Goal: Information Seeking & Learning: Learn about a topic

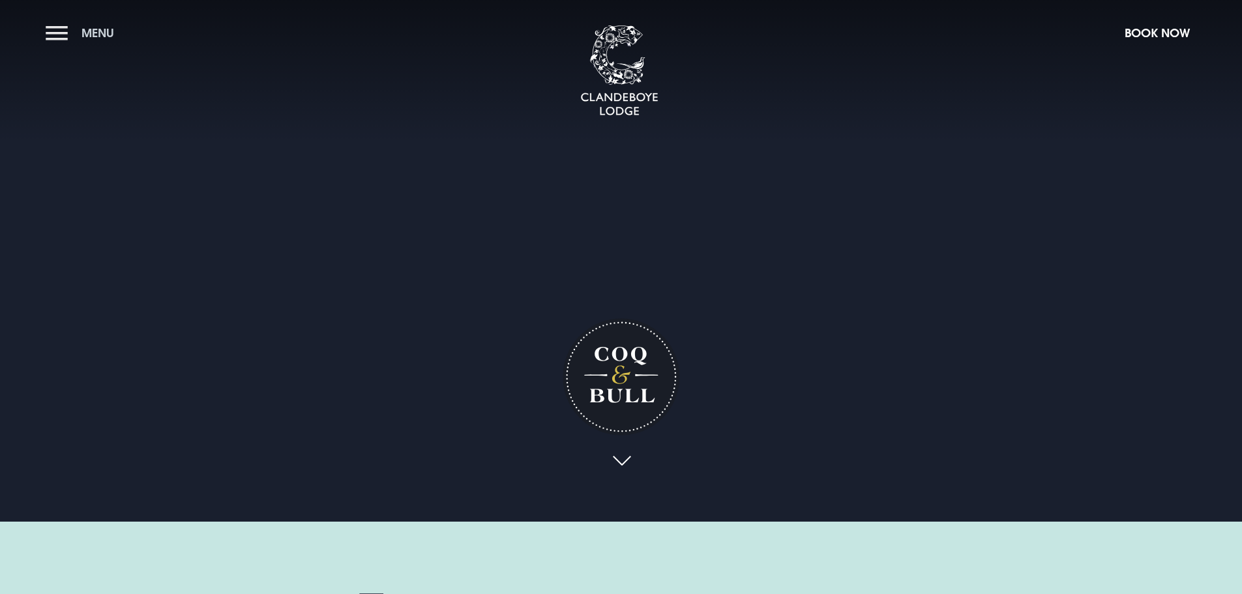
click at [64, 35] on button "Menu" at bounding box center [83, 33] width 75 height 28
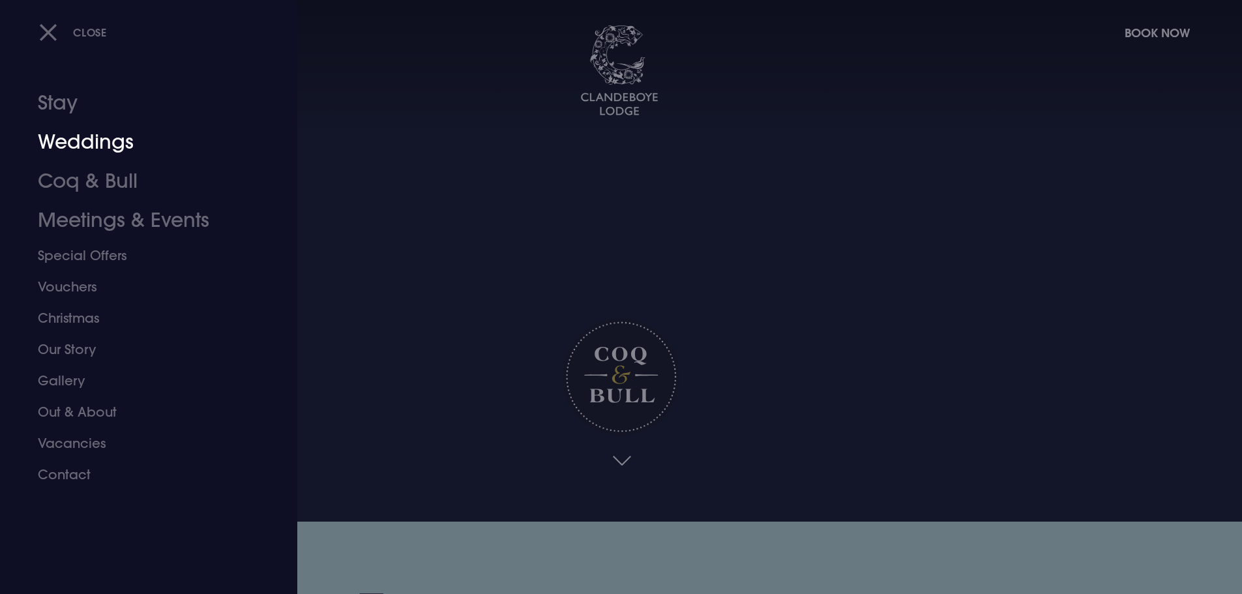
click at [98, 140] on link "Weddings" at bounding box center [141, 142] width 206 height 39
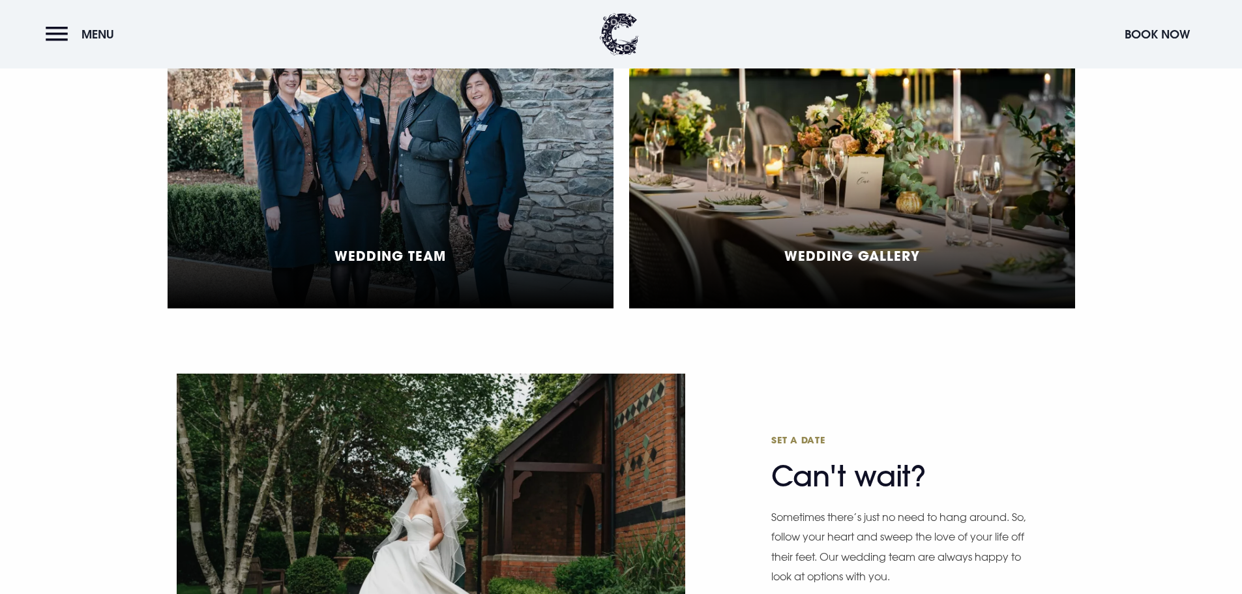
scroll to position [3195, 0]
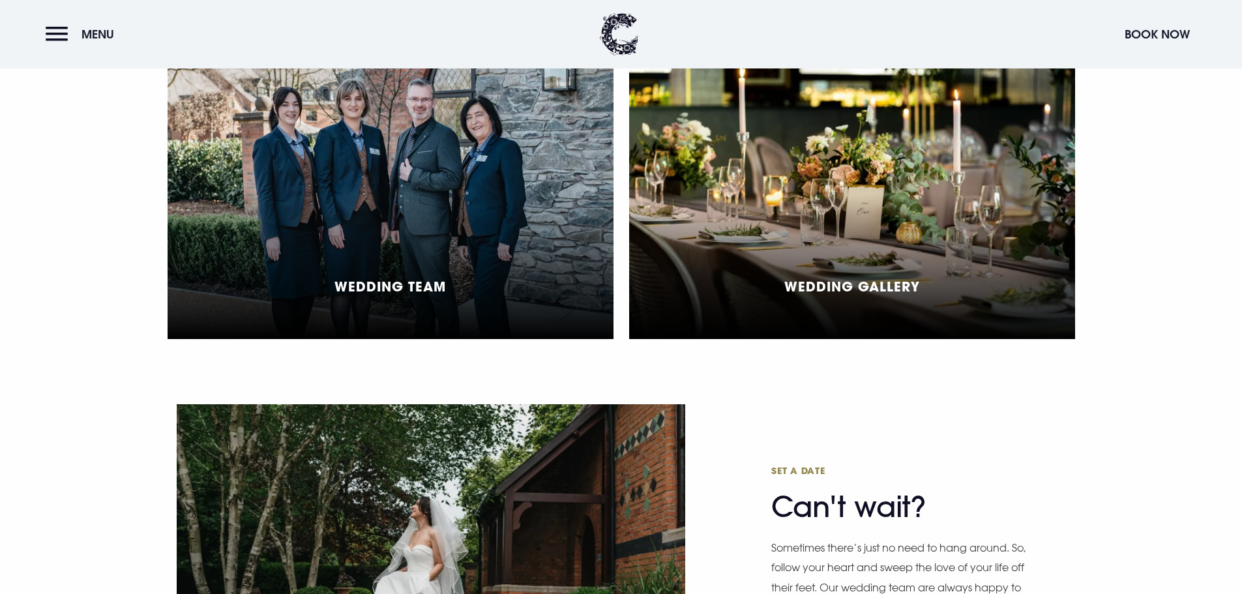
click at [847, 315] on div "Wedding Gallery" at bounding box center [852, 193] width 446 height 291
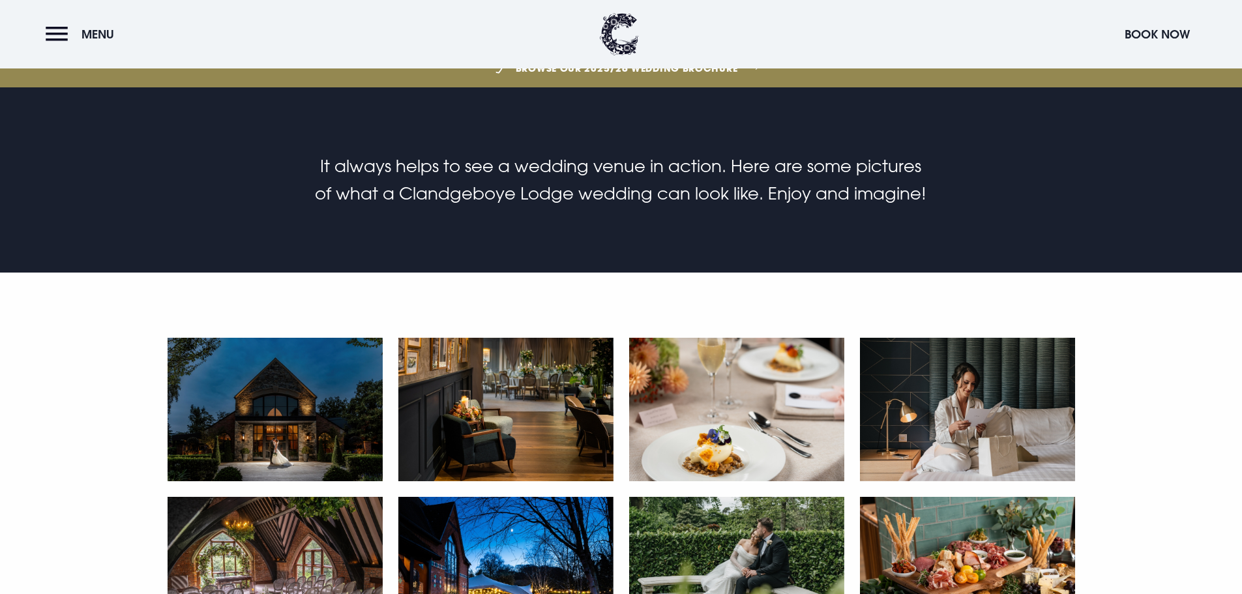
scroll to position [717, 0]
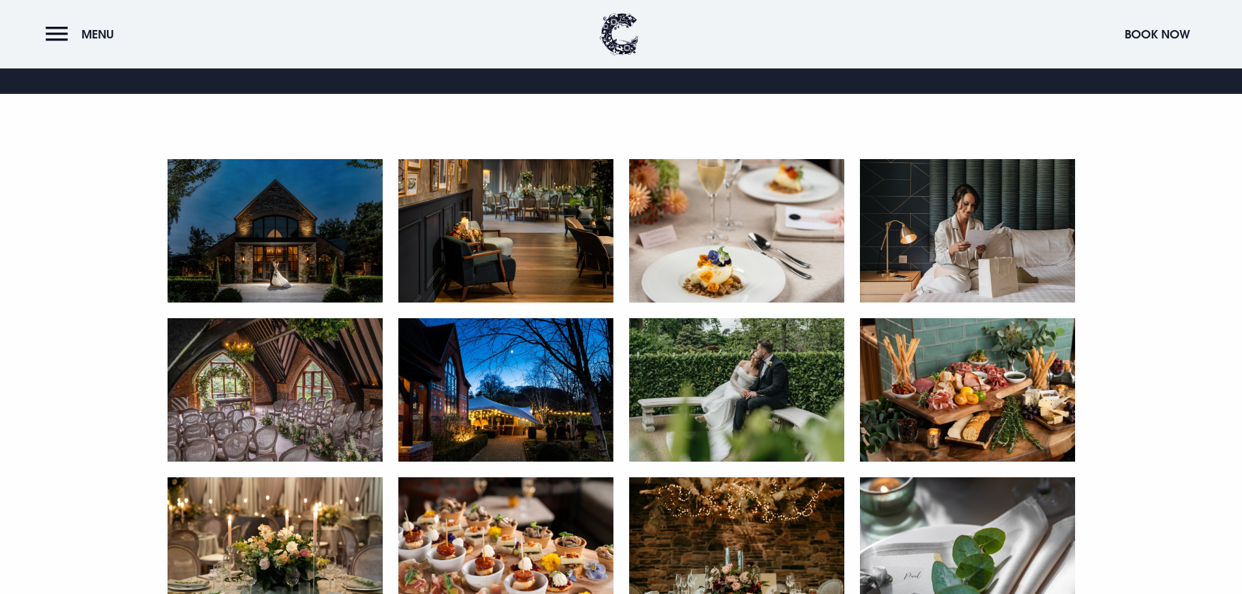
click at [263, 194] on img at bounding box center [275, 230] width 215 height 143
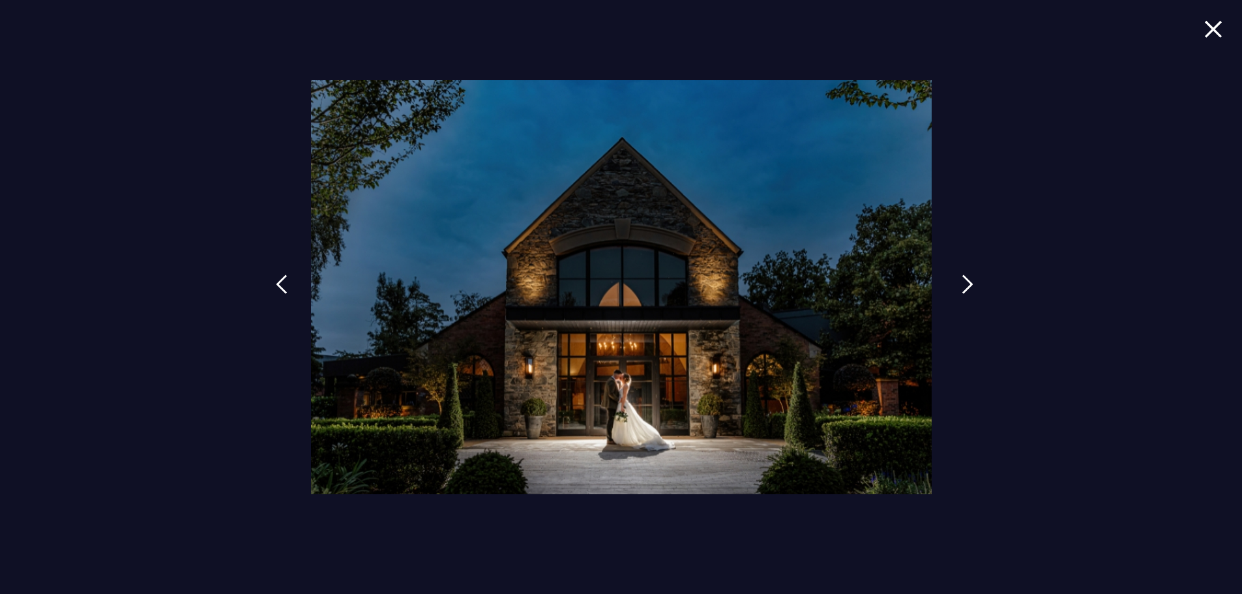
click at [960, 287] on link at bounding box center [967, 294] width 33 height 60
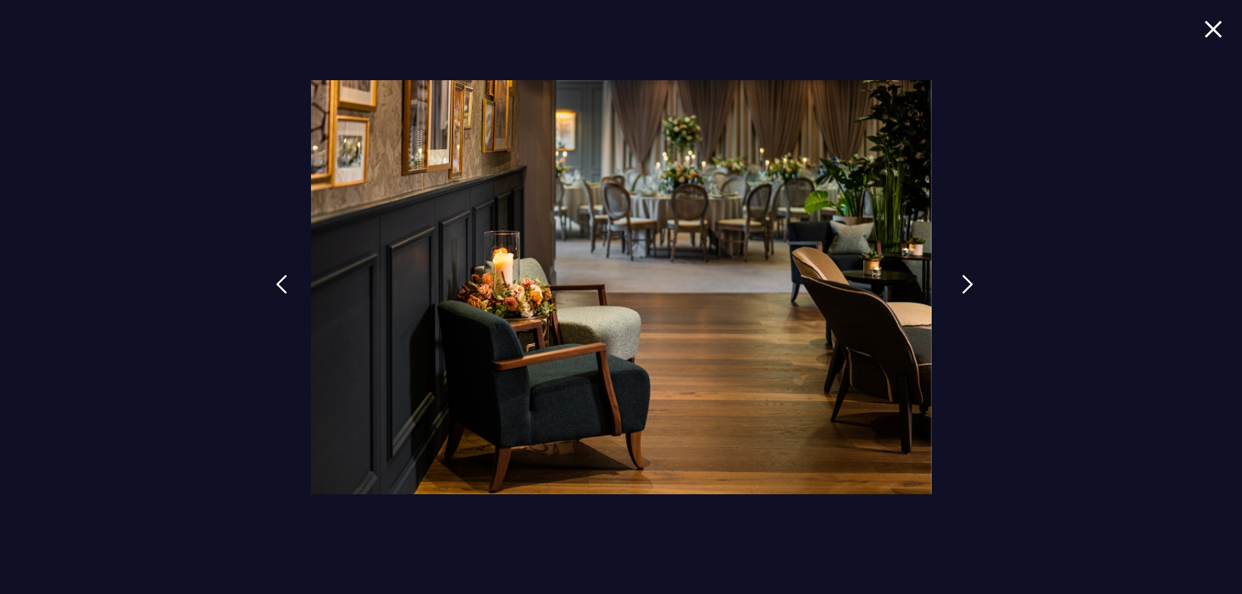
click at [973, 286] on img at bounding box center [968, 285] width 12 height 20
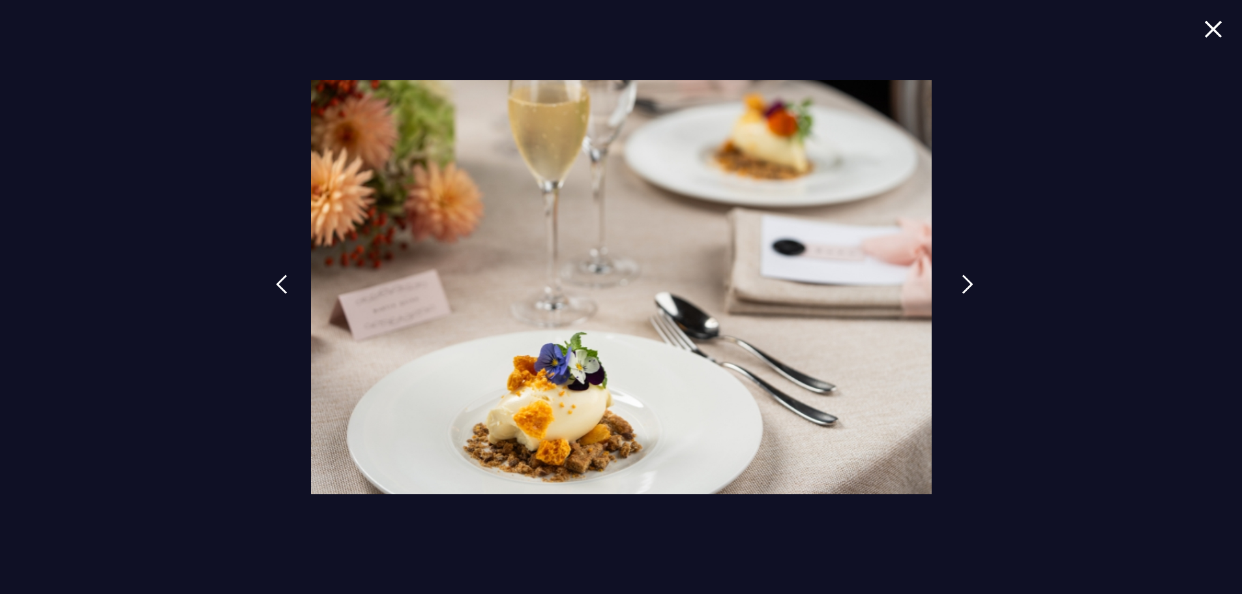
click at [968, 286] on img at bounding box center [968, 285] width 12 height 20
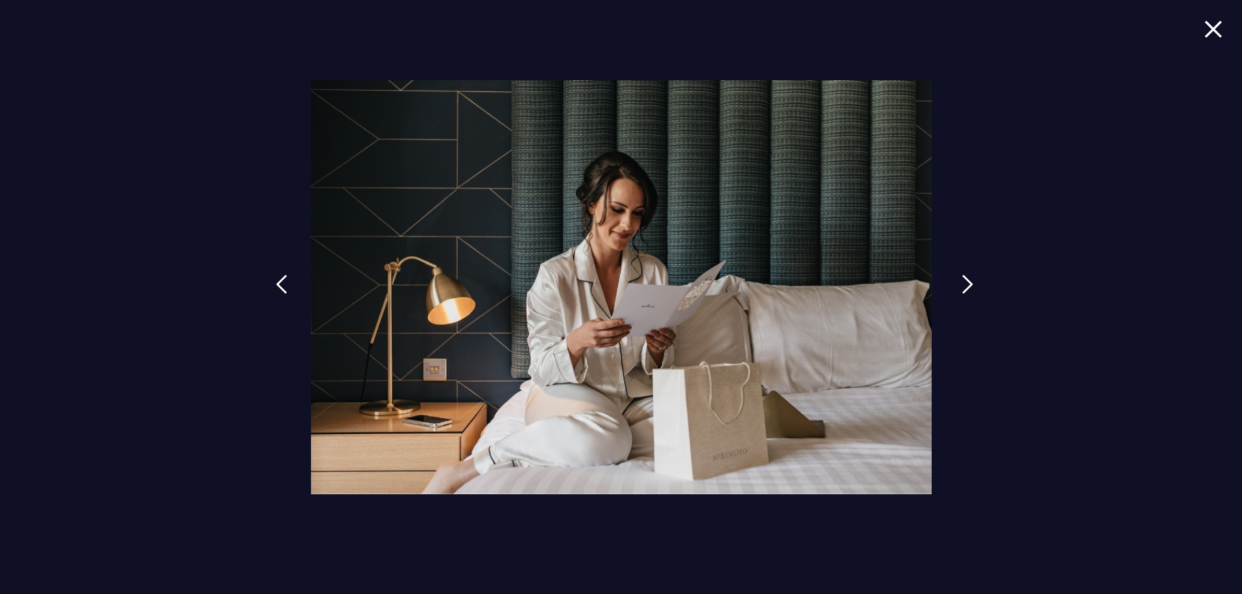
click at [966, 280] on img at bounding box center [968, 285] width 12 height 20
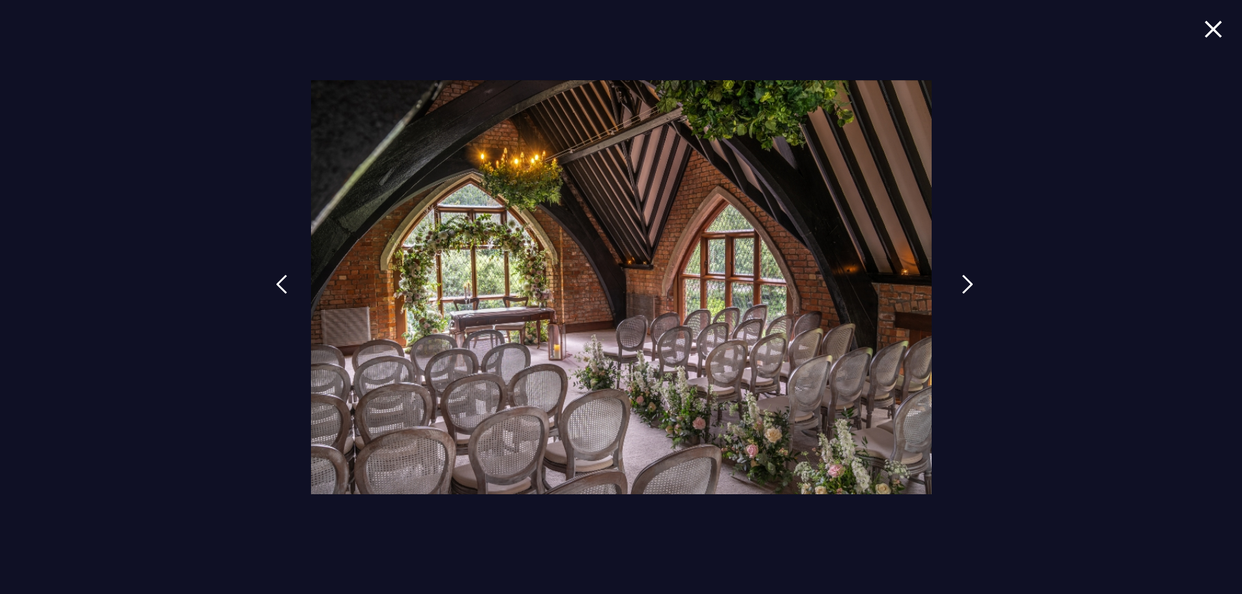
click at [966, 282] on img at bounding box center [968, 285] width 12 height 20
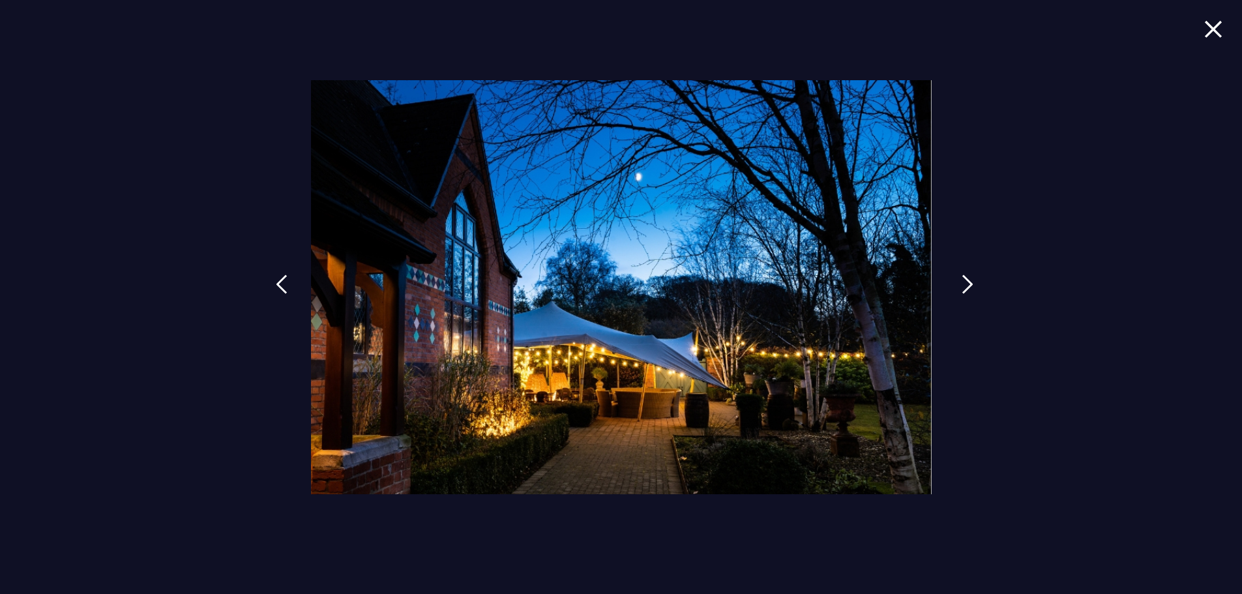
click at [966, 282] on img at bounding box center [968, 285] width 12 height 20
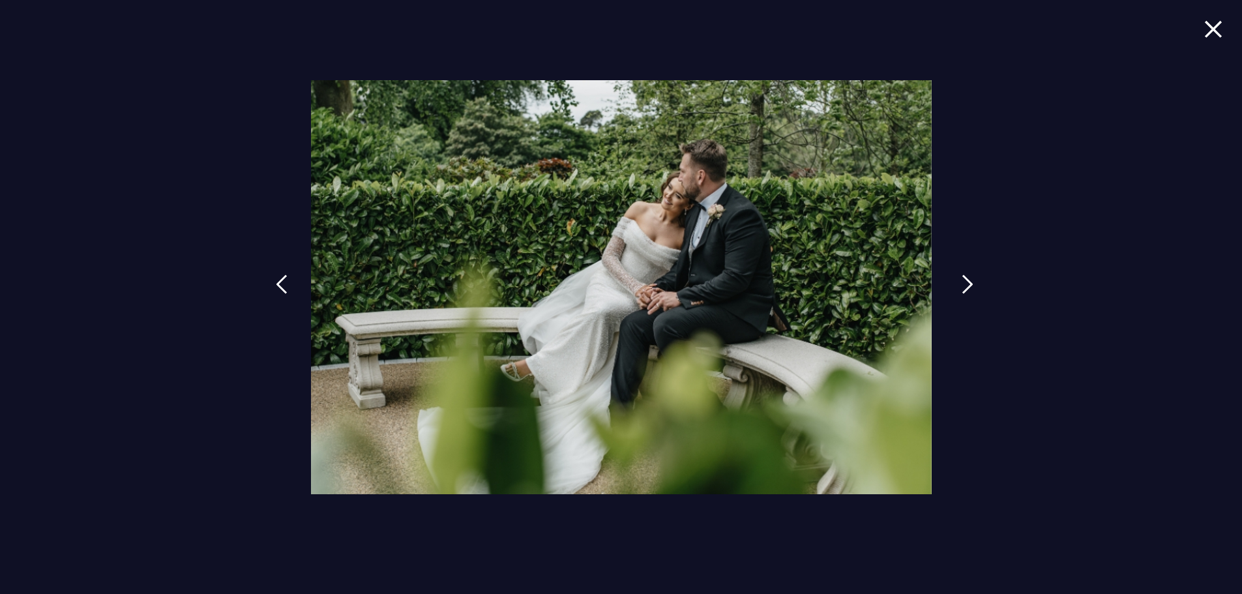
click at [966, 282] on img at bounding box center [968, 285] width 12 height 20
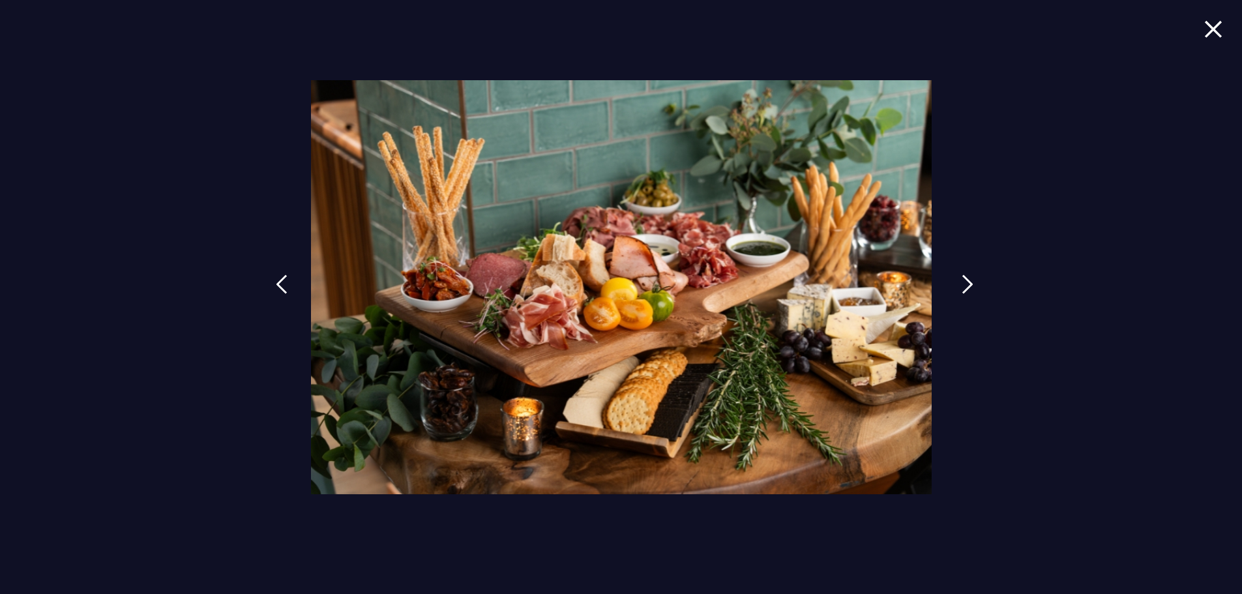
click at [966, 282] on img at bounding box center [968, 285] width 12 height 20
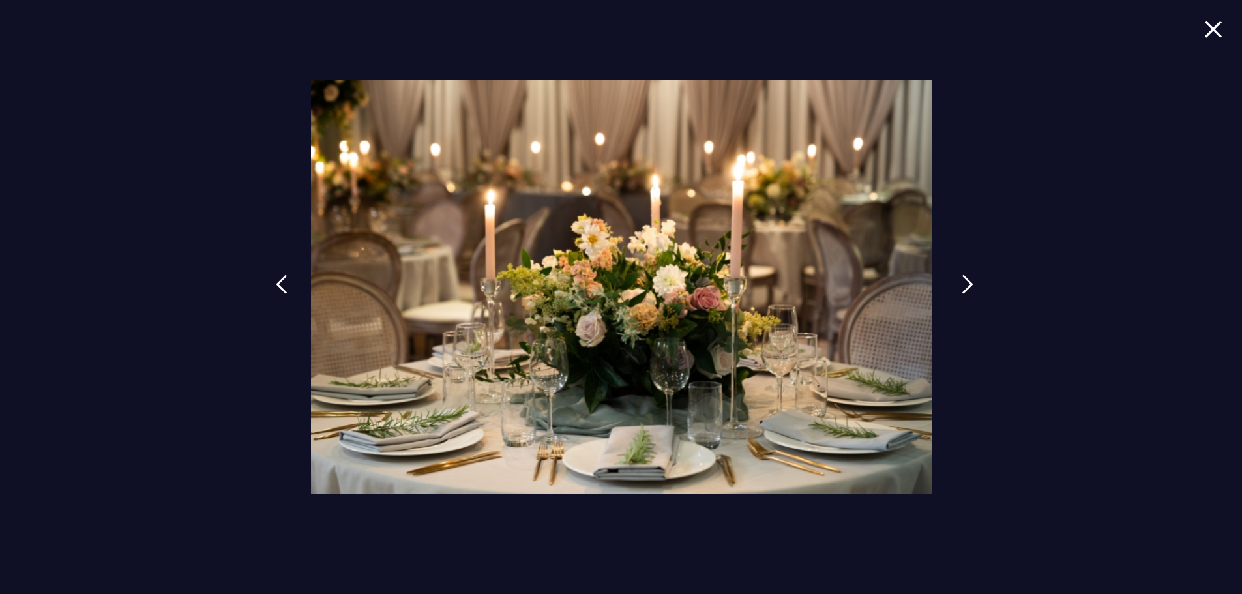
click at [966, 282] on img at bounding box center [968, 285] width 12 height 20
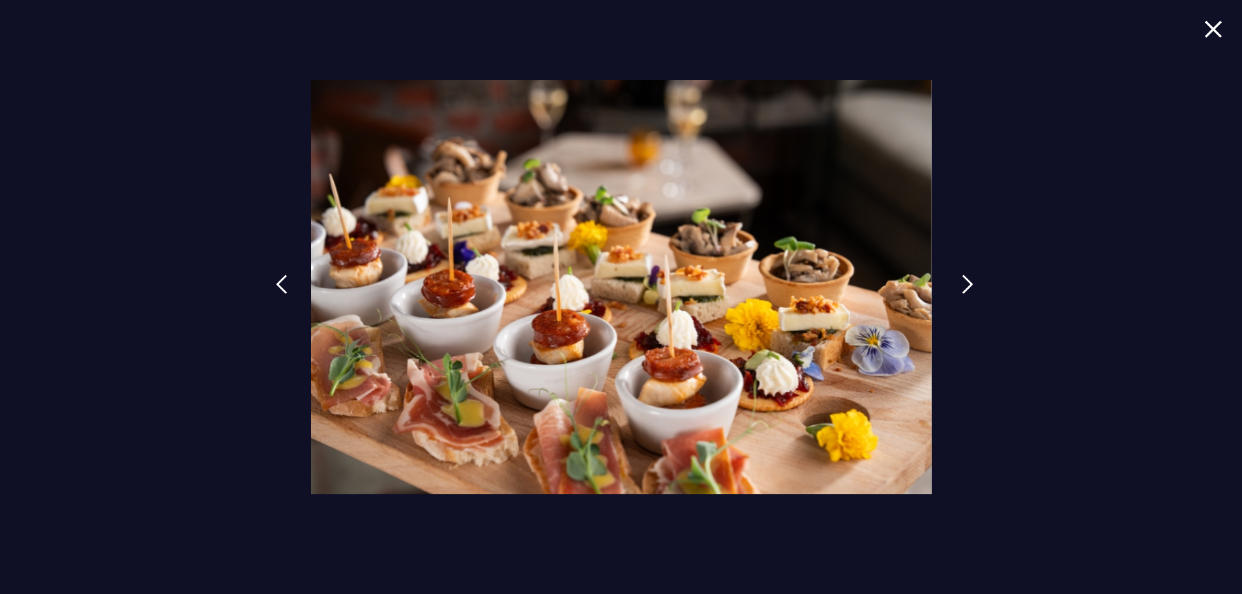
click at [966, 282] on img at bounding box center [968, 285] width 12 height 20
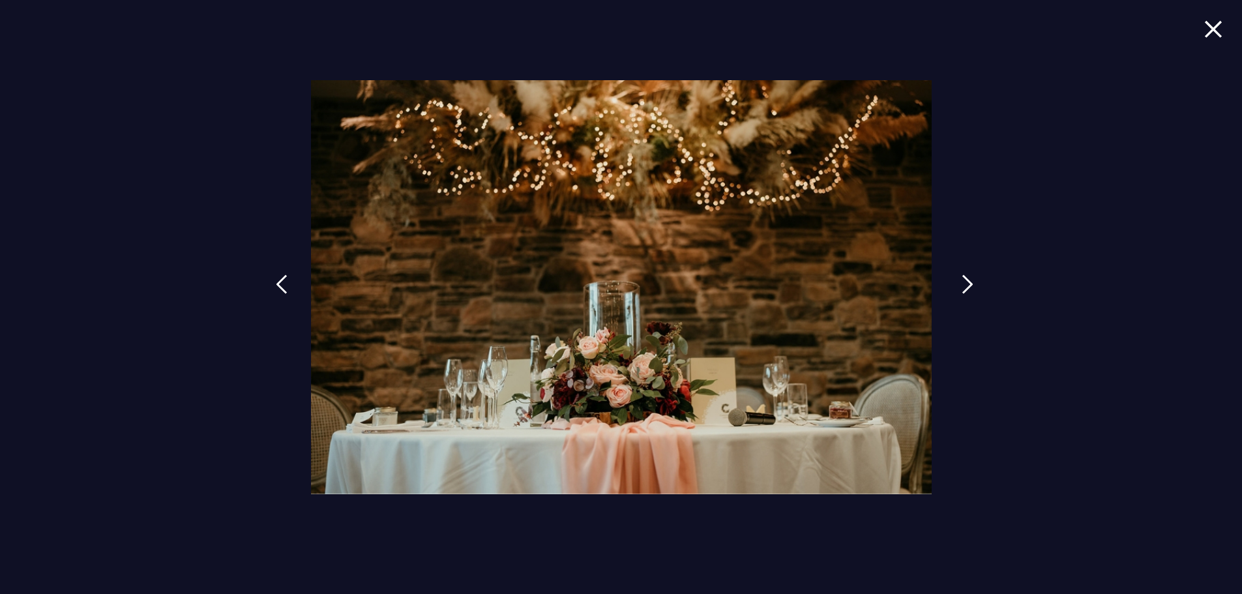
click at [966, 282] on img at bounding box center [968, 285] width 12 height 20
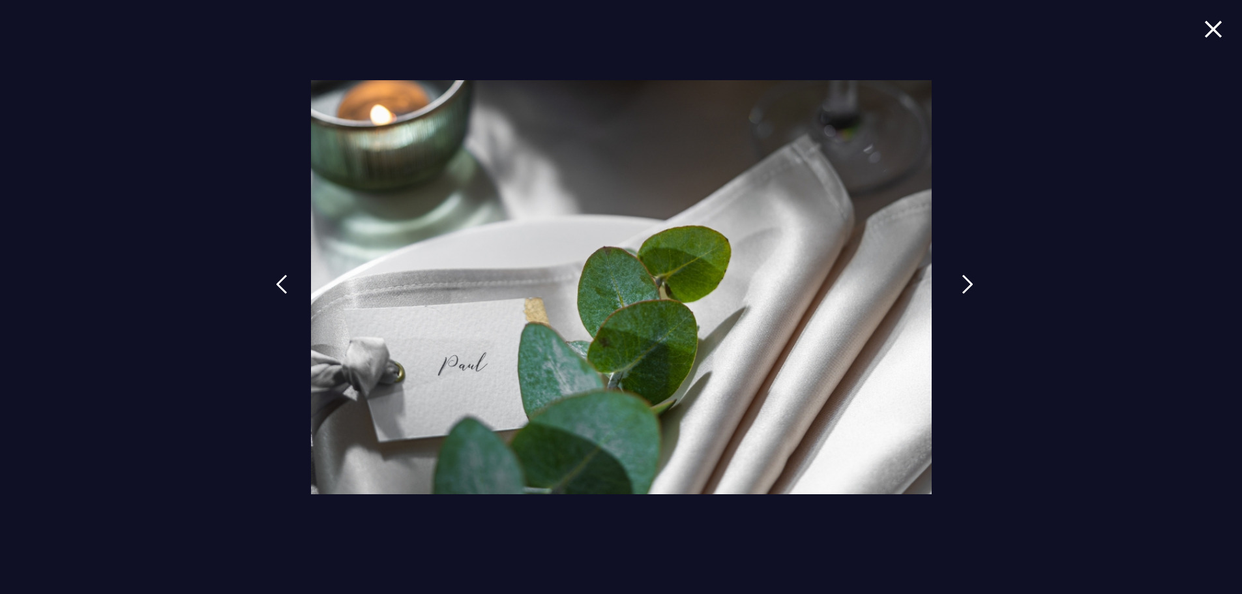
click at [966, 282] on img at bounding box center [968, 285] width 12 height 20
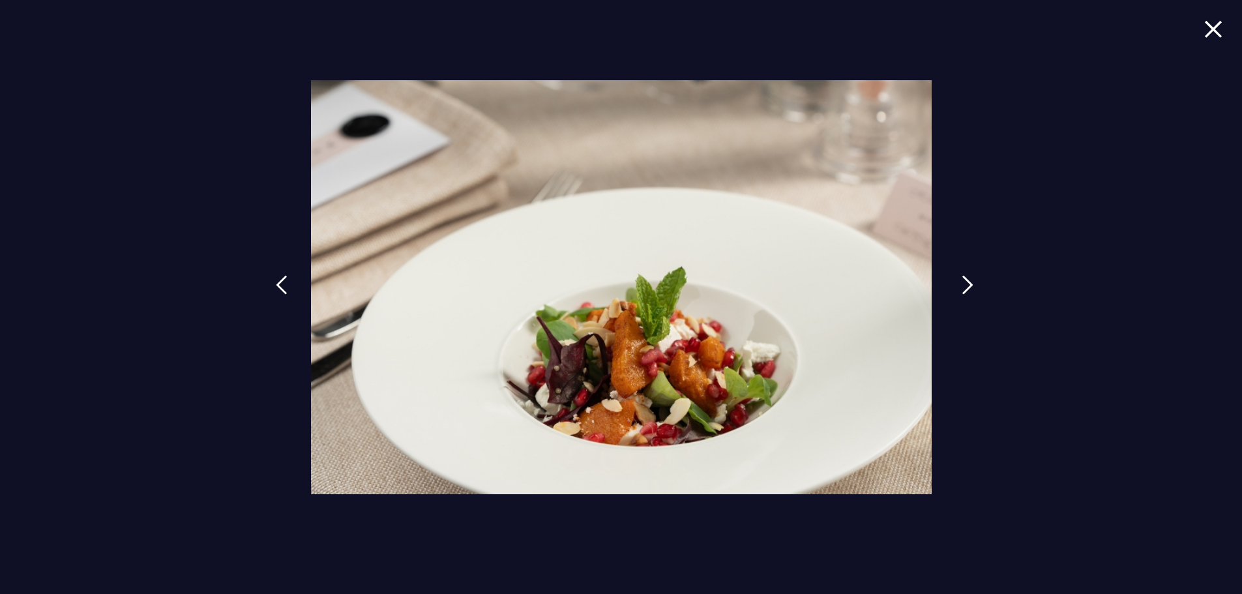
click at [966, 282] on img at bounding box center [968, 285] width 12 height 20
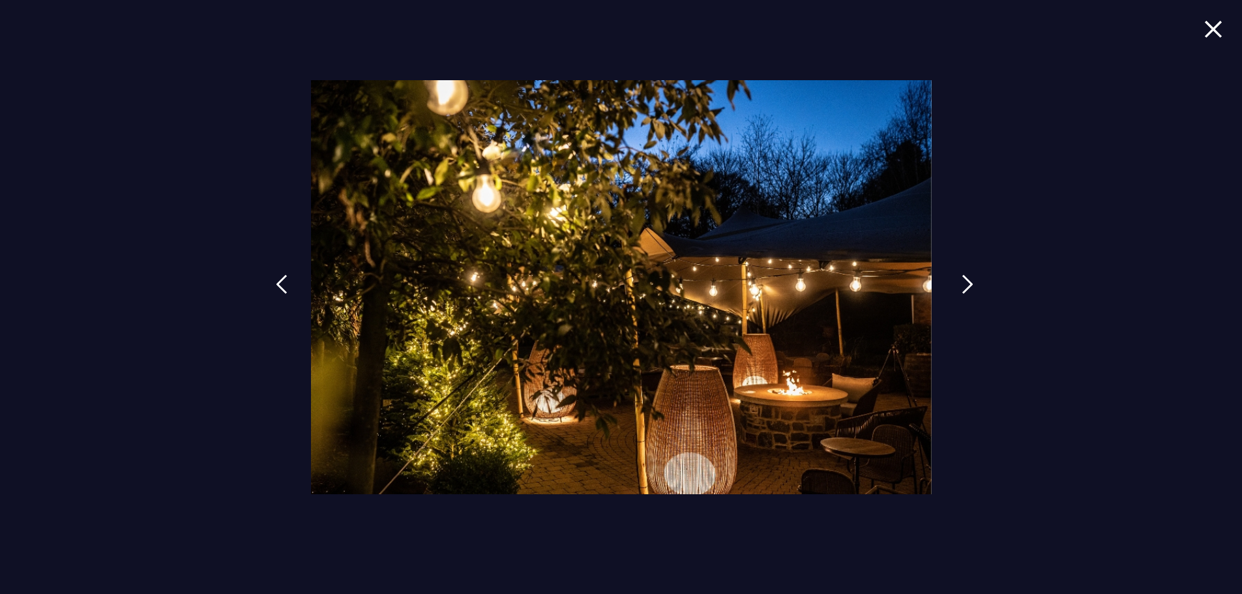
click at [966, 282] on img at bounding box center [968, 285] width 12 height 20
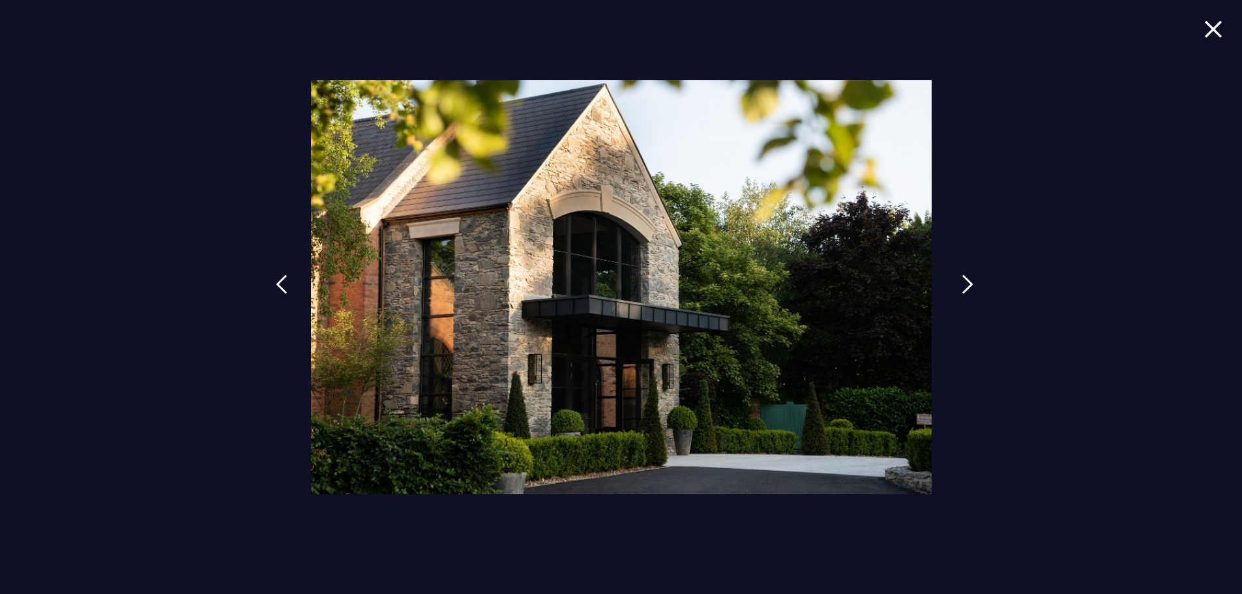
click at [966, 282] on img at bounding box center [968, 285] width 12 height 20
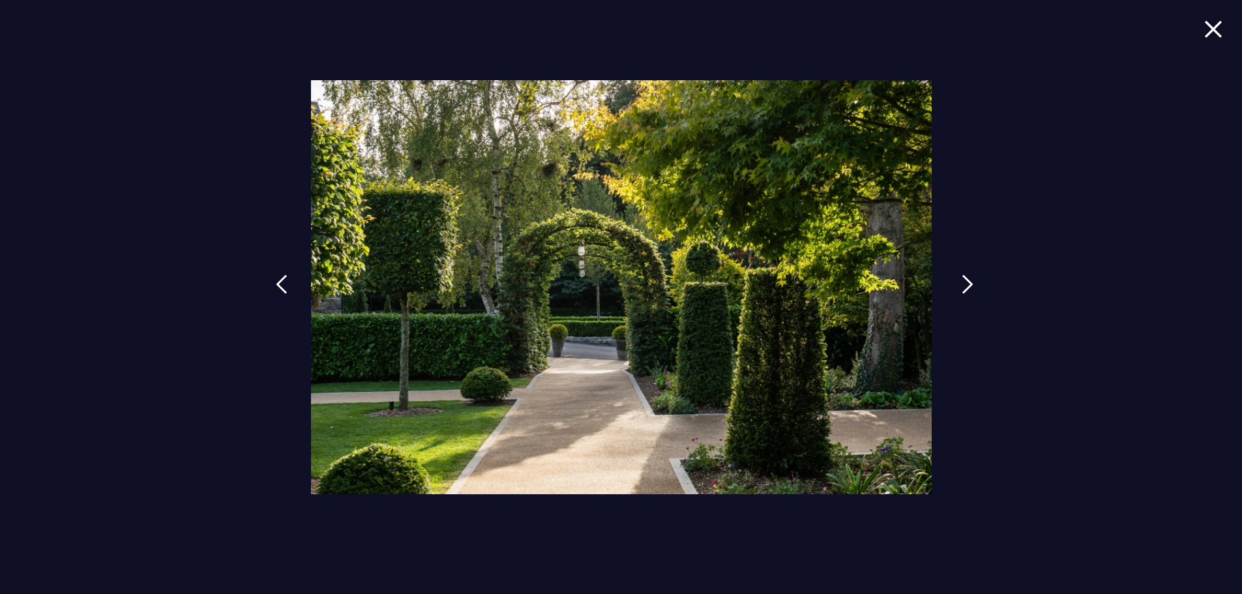
click at [966, 282] on img at bounding box center [968, 285] width 12 height 20
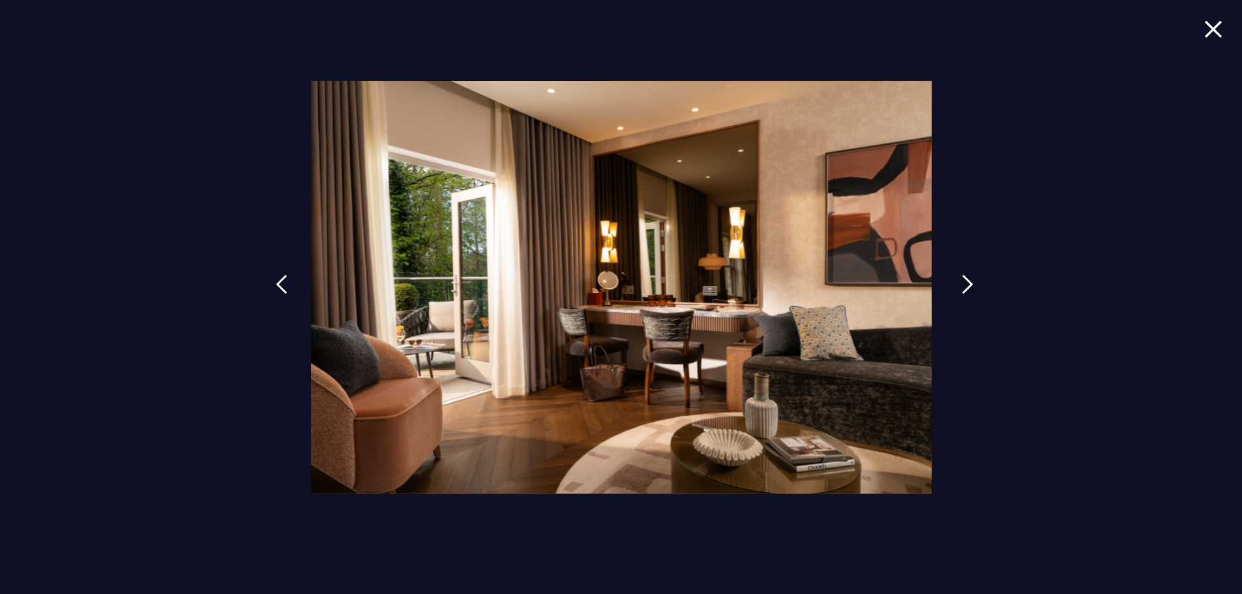
click at [966, 282] on img at bounding box center [968, 285] width 12 height 20
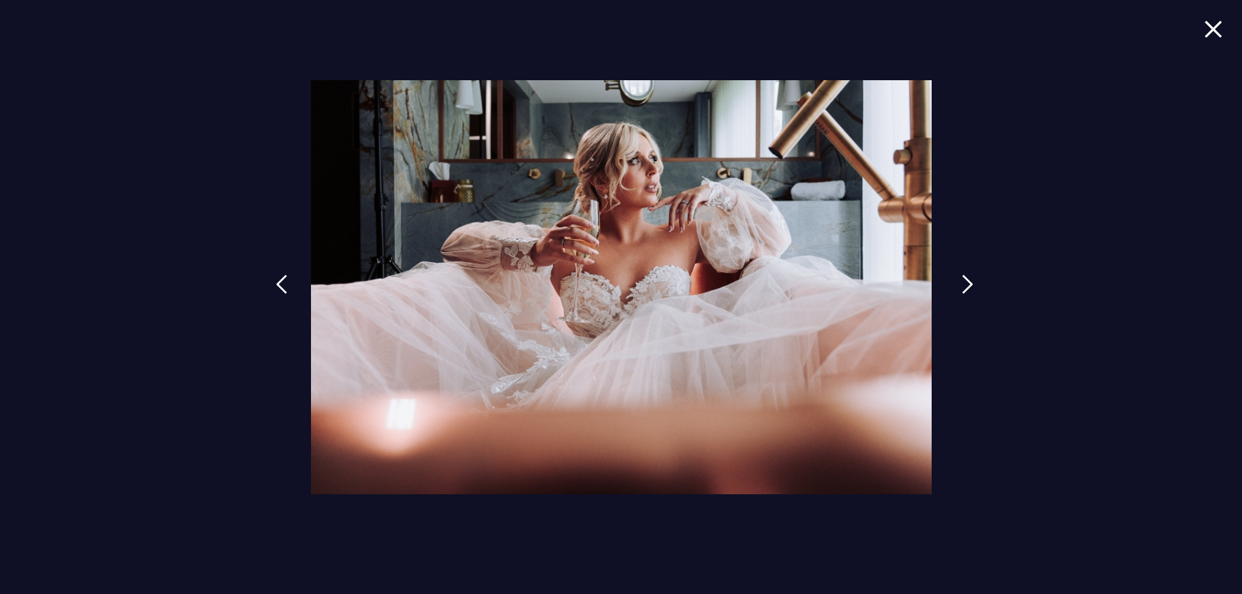
click at [966, 282] on img at bounding box center [968, 285] width 12 height 20
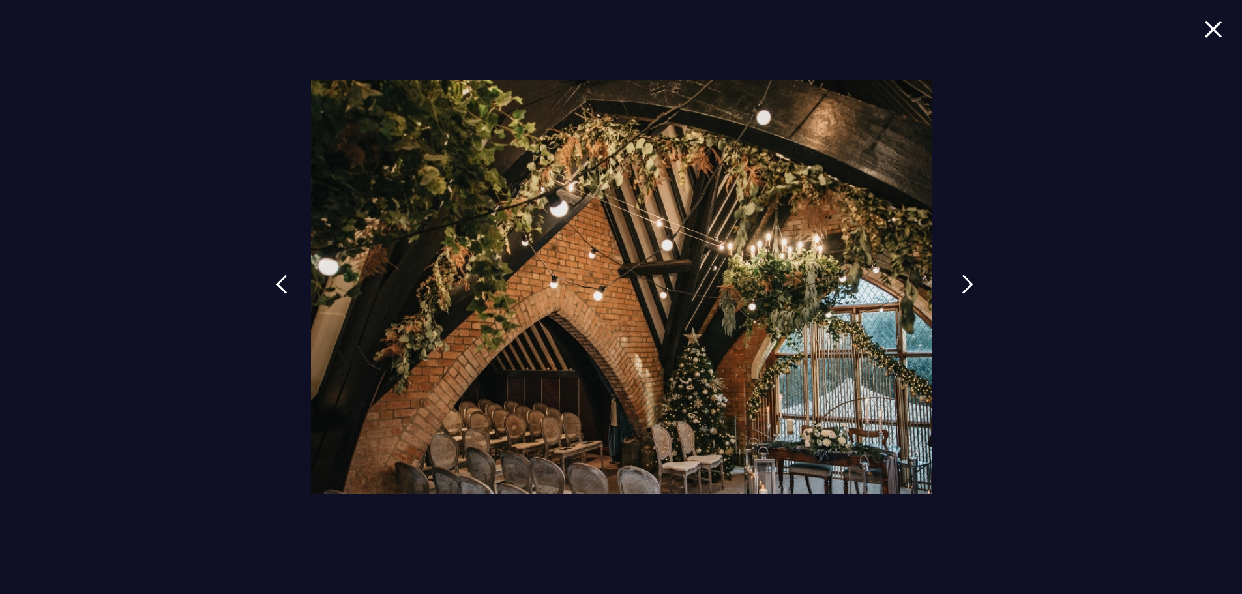
click at [966, 282] on img at bounding box center [968, 285] width 12 height 20
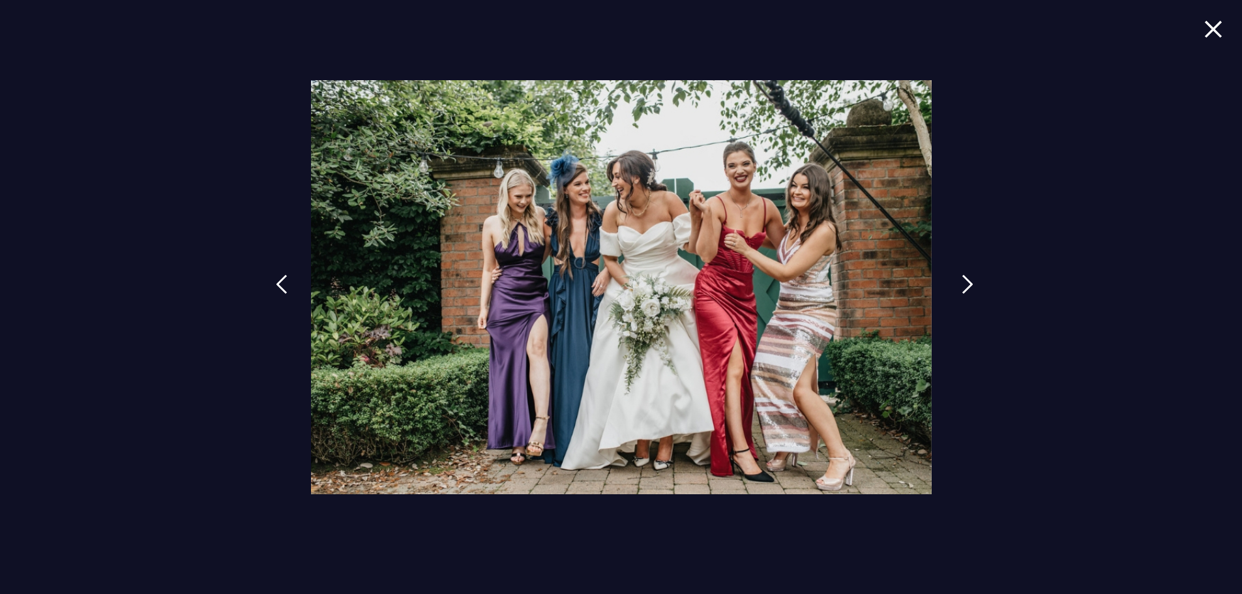
click at [966, 282] on img at bounding box center [968, 285] width 12 height 20
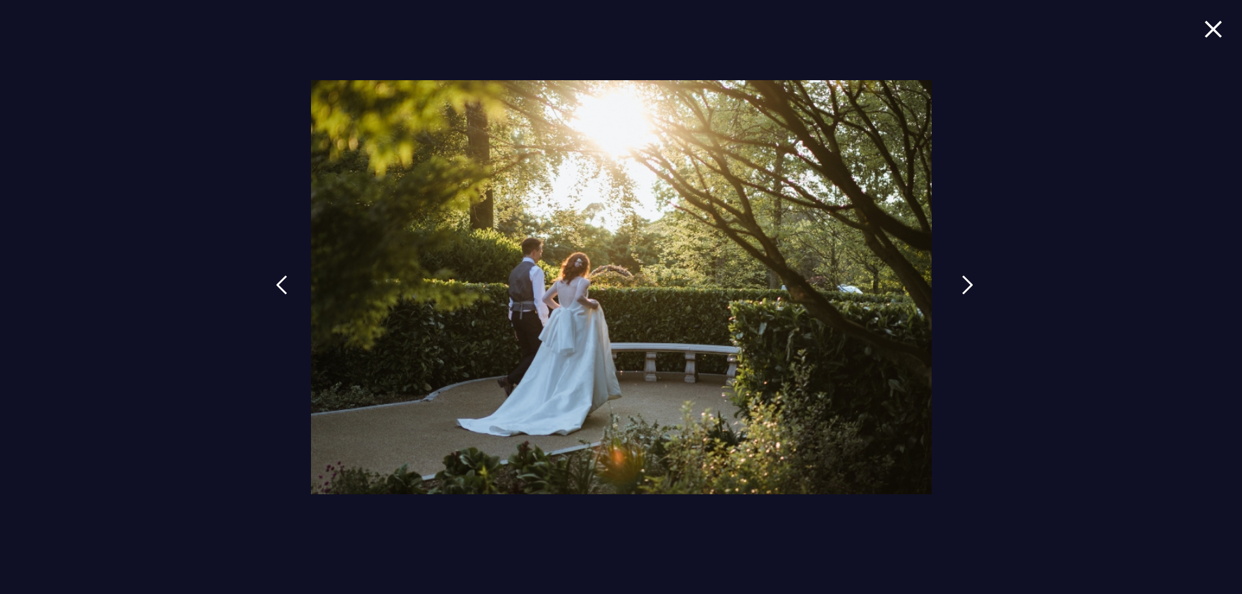
click at [966, 282] on img at bounding box center [968, 285] width 12 height 20
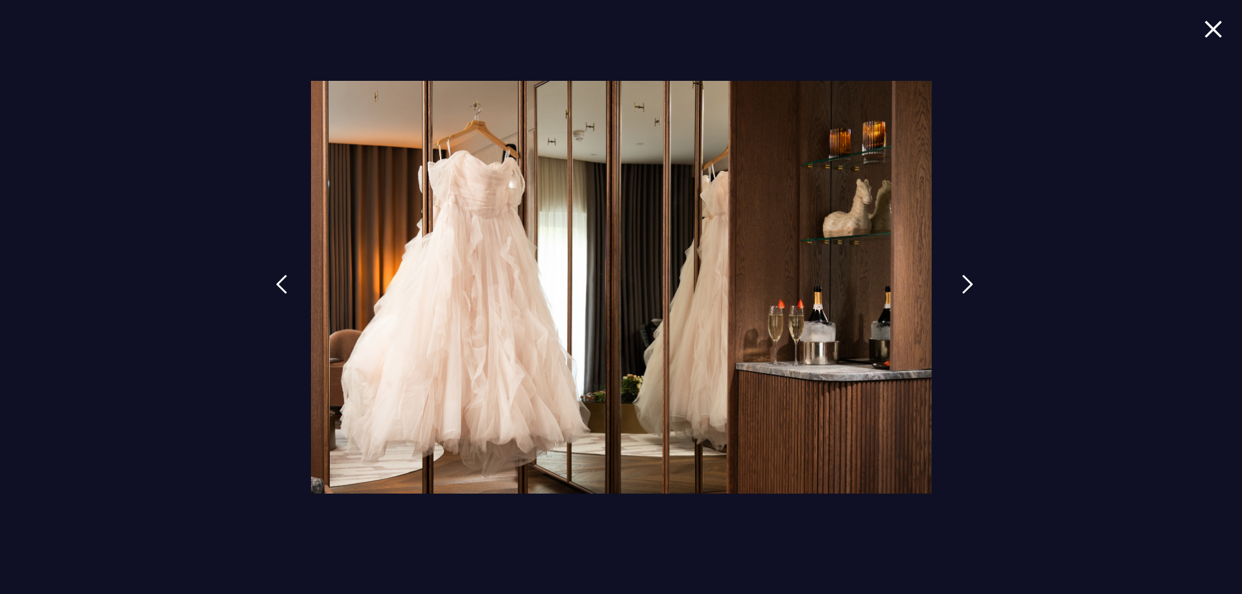
click at [966, 283] on img at bounding box center [968, 285] width 12 height 20
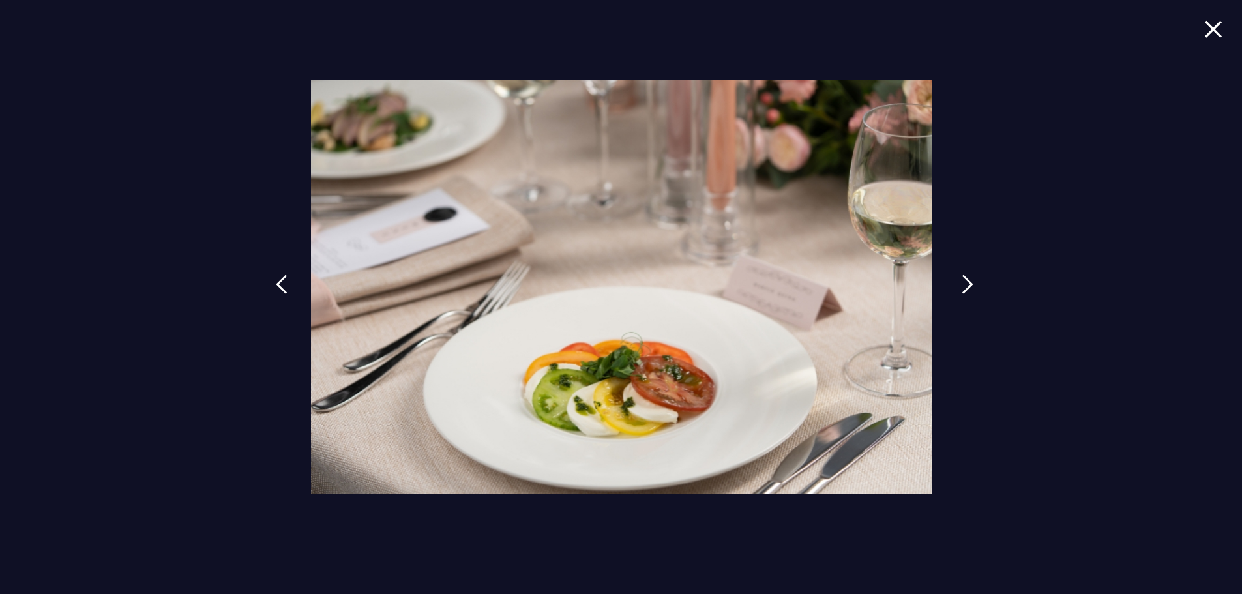
click at [966, 283] on img at bounding box center [968, 285] width 12 height 20
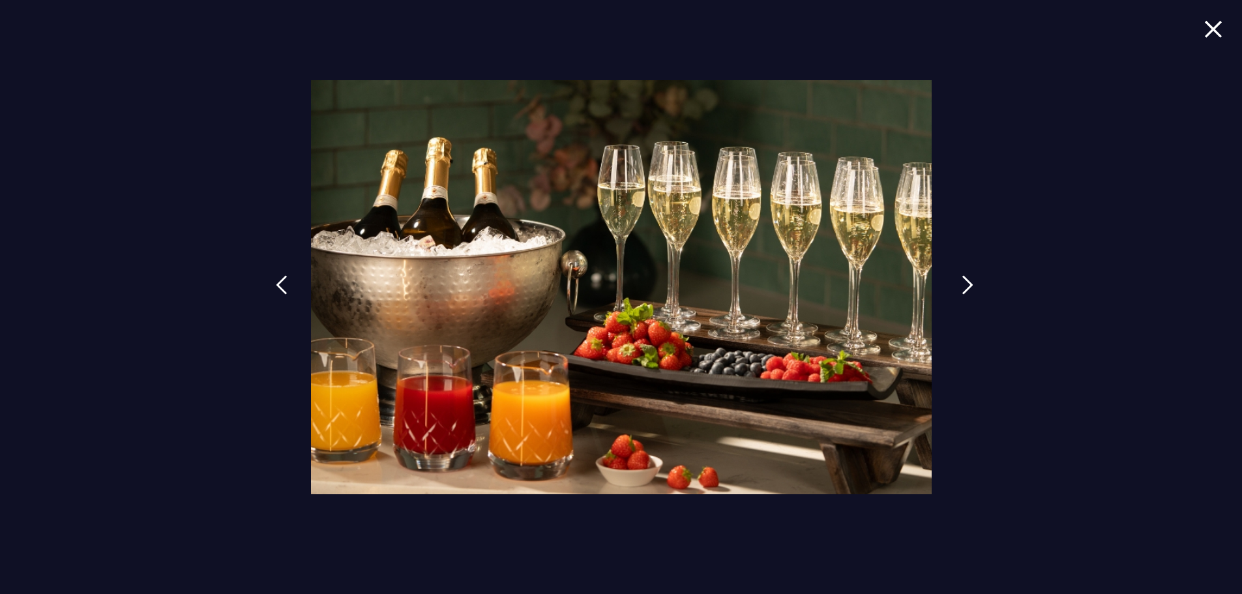
click at [970, 283] on img at bounding box center [968, 285] width 12 height 20
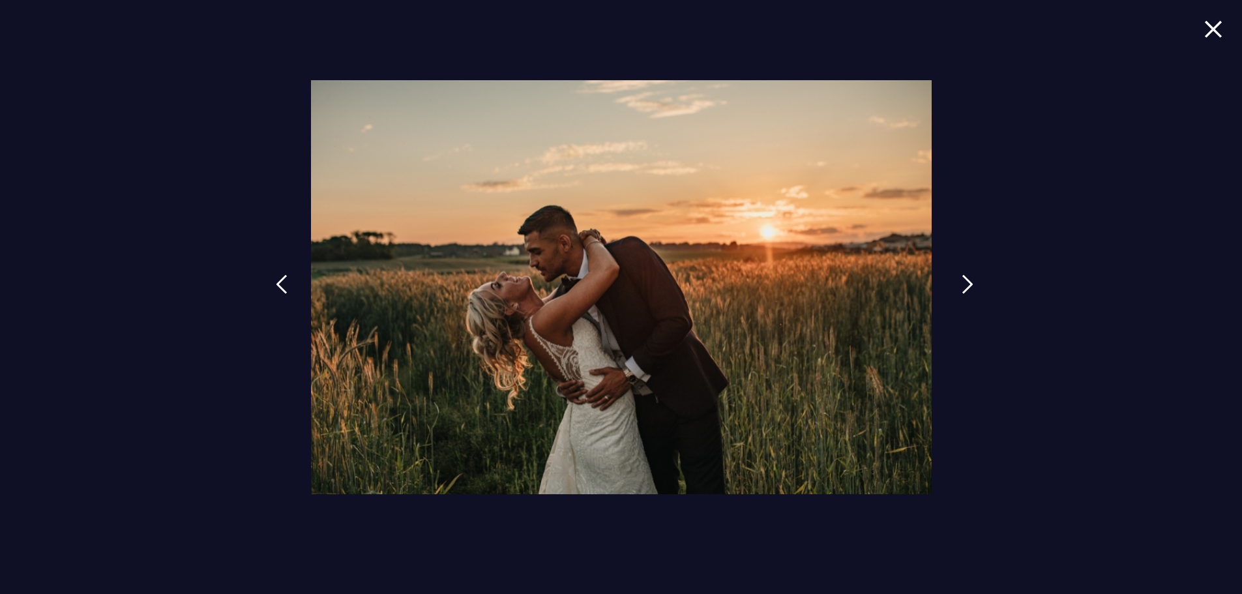
click at [970, 283] on img at bounding box center [968, 285] width 12 height 20
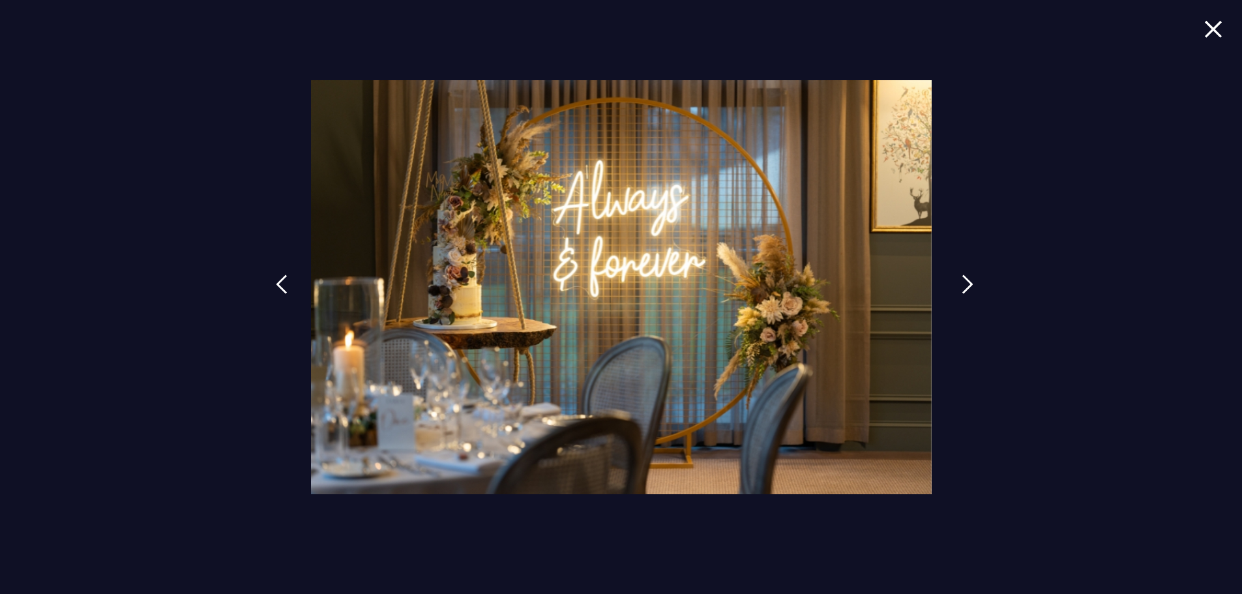
click at [970, 283] on img at bounding box center [968, 285] width 12 height 20
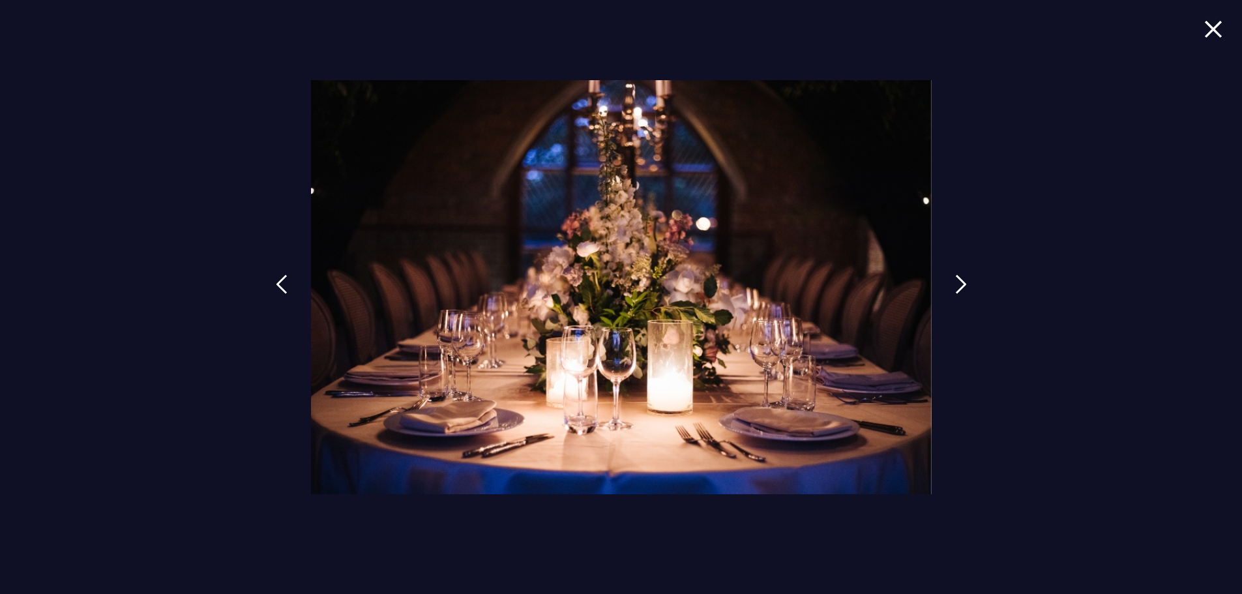
drag, startPoint x: 970, startPoint y: 283, endPoint x: 1123, endPoint y: 119, distance: 224.2
click at [967, 282] on img at bounding box center [961, 285] width 12 height 20
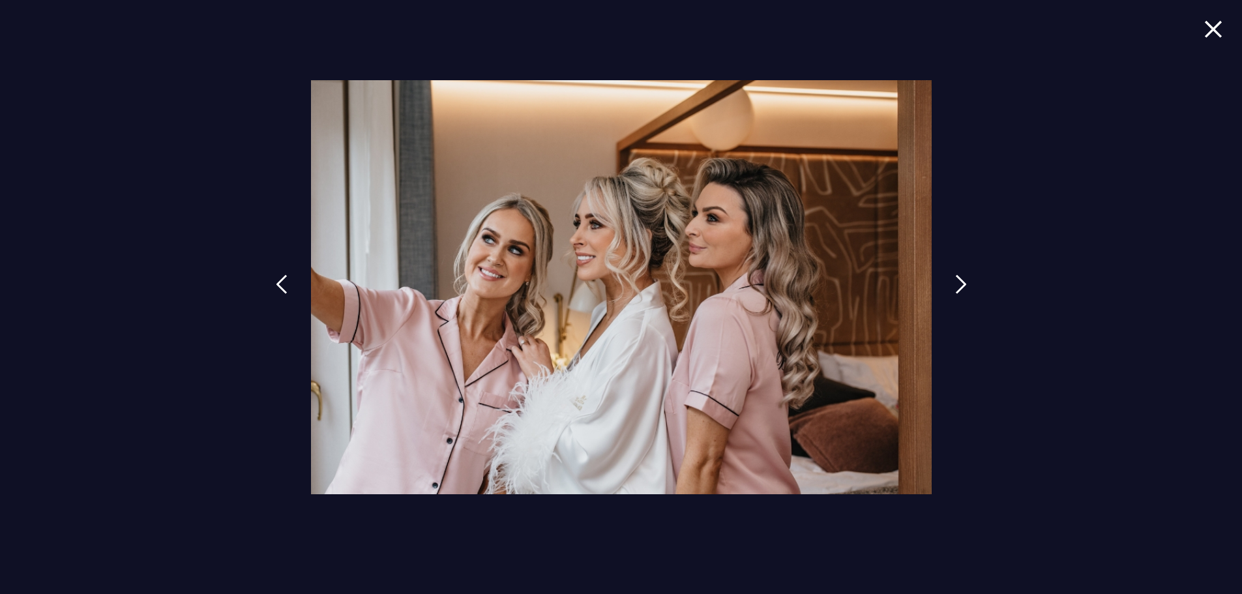
click at [1210, 35] on img at bounding box center [1213, 29] width 18 height 18
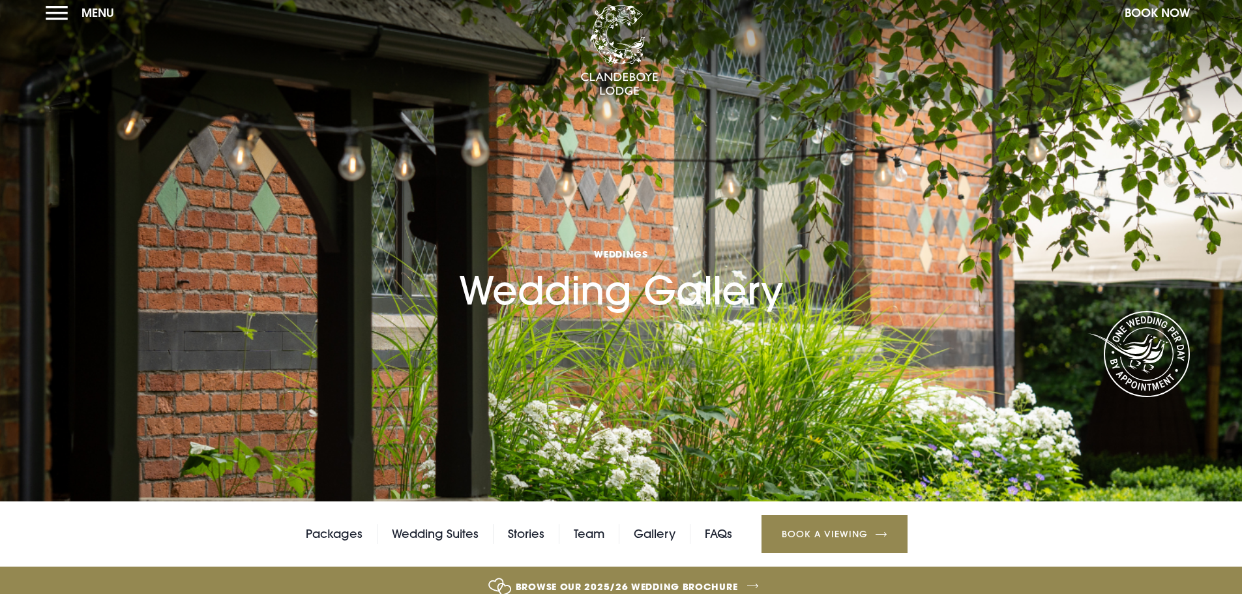
scroll to position [0, 0]
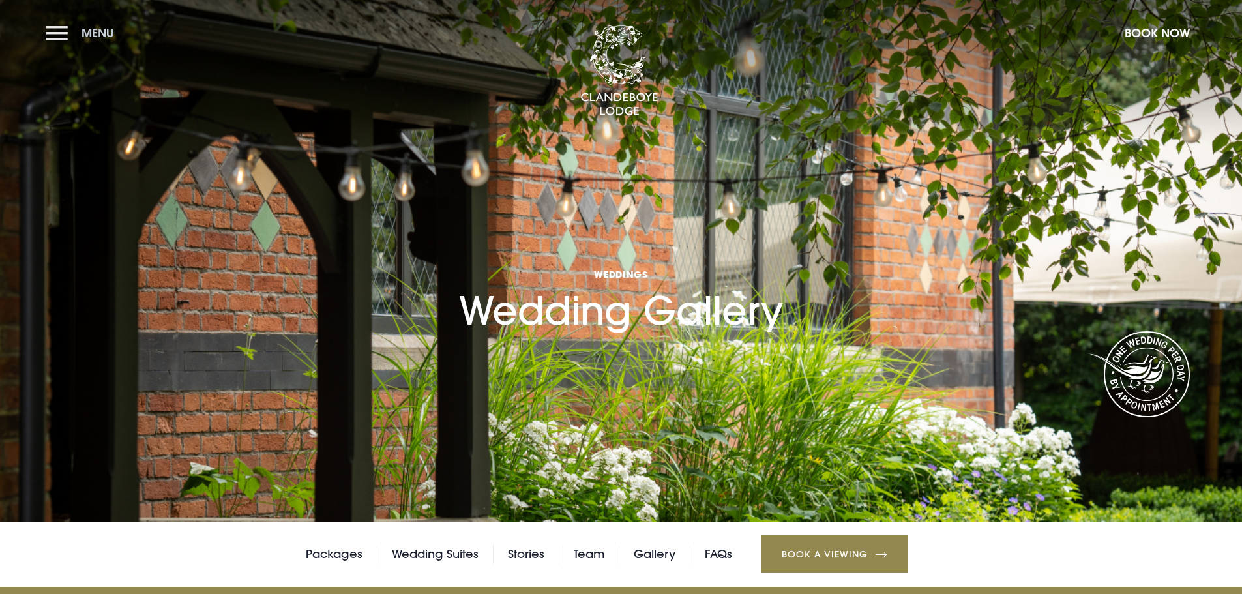
click at [50, 31] on button "Menu" at bounding box center [83, 33] width 75 height 28
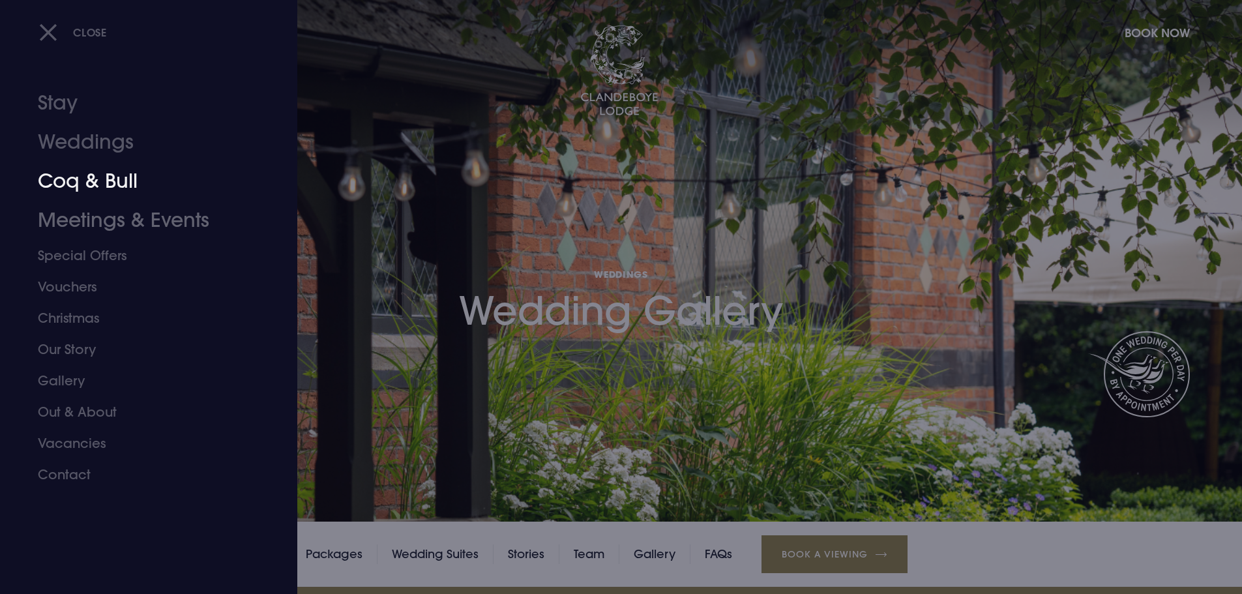
click at [87, 184] on link "Coq & Bull" at bounding box center [141, 181] width 206 height 39
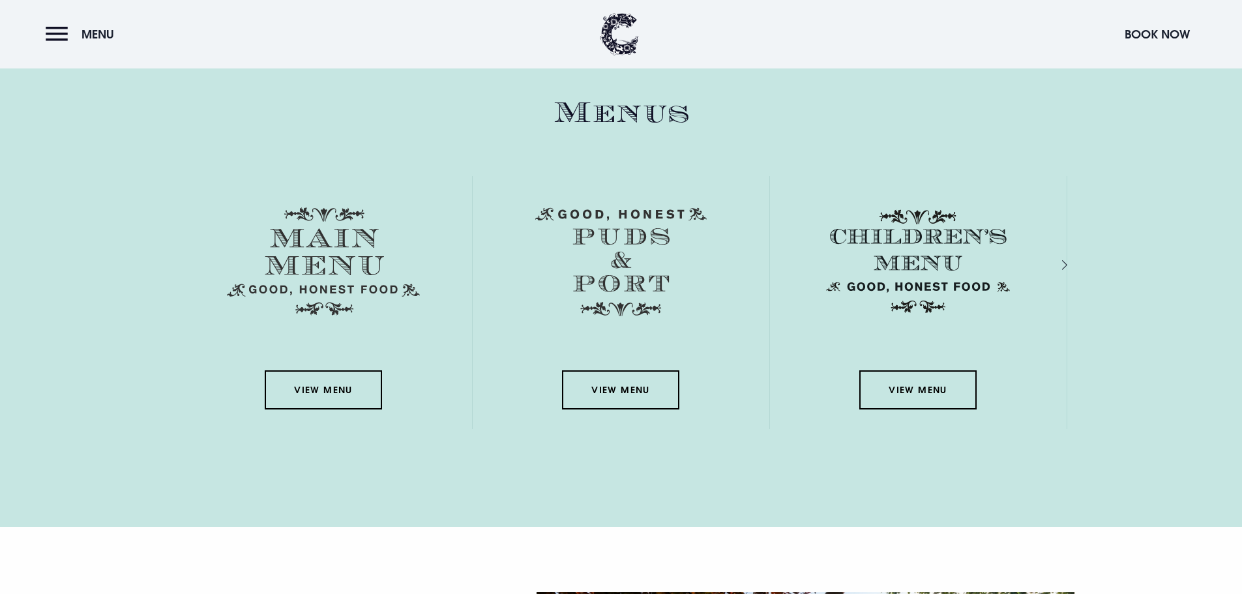
scroll to position [1891, 0]
click at [319, 398] on link "View Menu" at bounding box center [323, 390] width 117 height 39
